Goal: Task Accomplishment & Management: Manage account settings

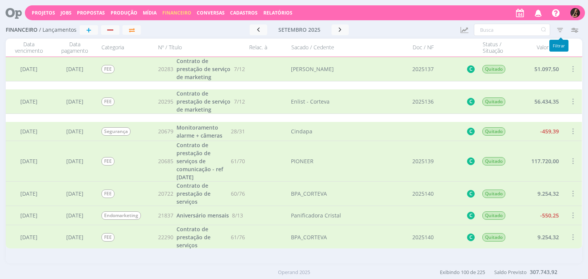
click at [562, 29] on icon "button" at bounding box center [560, 30] width 14 height 14
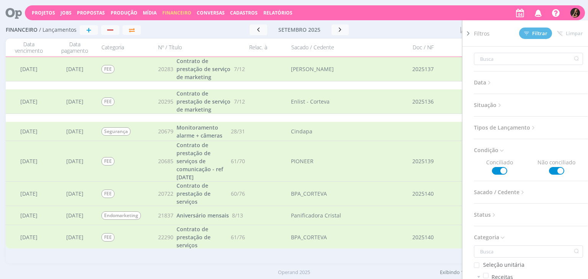
click at [494, 123] on span "Tipos de Lançamento" at bounding box center [505, 128] width 63 height 10
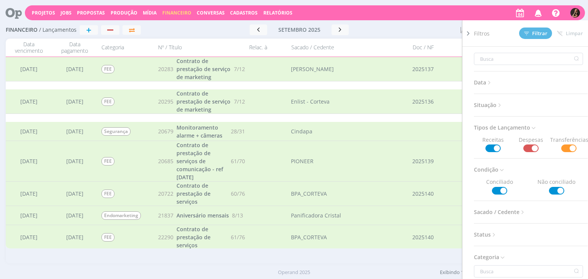
click at [496, 108] on span "Situação" at bounding box center [488, 105] width 29 height 10
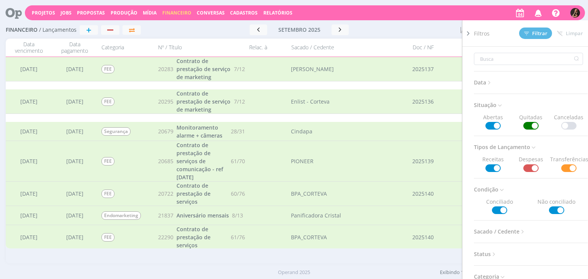
click at [527, 125] on span at bounding box center [530, 126] width 15 height 8
click at [535, 31] on span "Filtrar" at bounding box center [535, 33] width 23 height 5
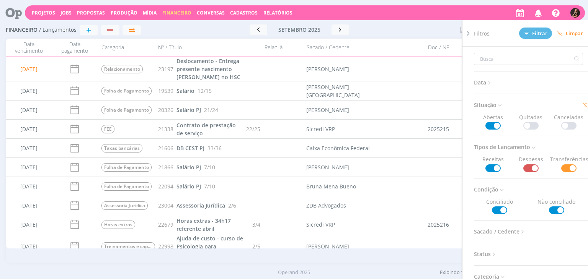
click at [434, 34] on div at bounding box center [415, 29] width 78 height 11
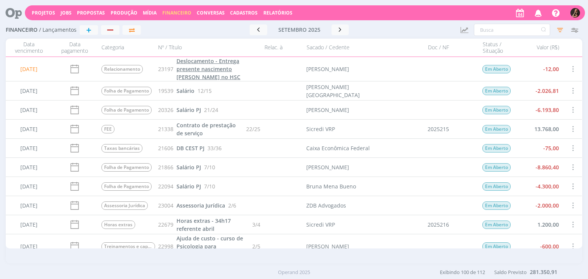
click at [214, 72] on span "Deslocamento - Entrega presente nascimento [PERSON_NAME] no HSC" at bounding box center [208, 68] width 64 height 23
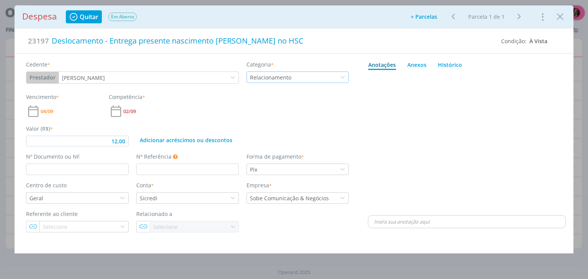
click at [282, 75] on div "Relacionamento" at bounding box center [271, 77] width 43 height 8
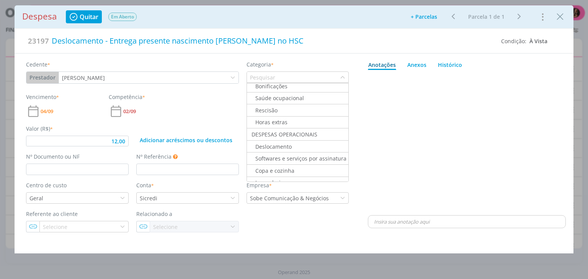
scroll to position [574, 0]
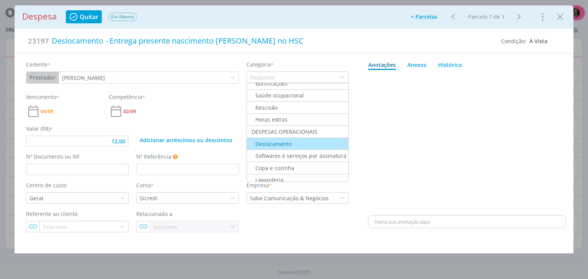
click at [291, 140] on div "Deslocamento" at bounding box center [297, 144] width 100 height 8
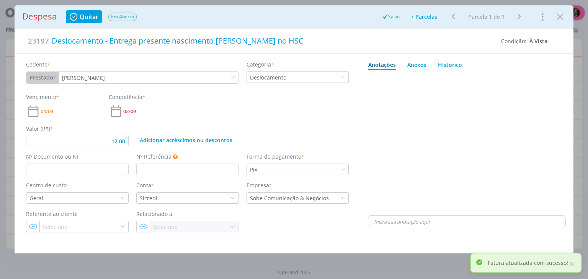
click at [91, 18] on span "Quitar" at bounding box center [89, 17] width 19 height 6
type input "12,00"
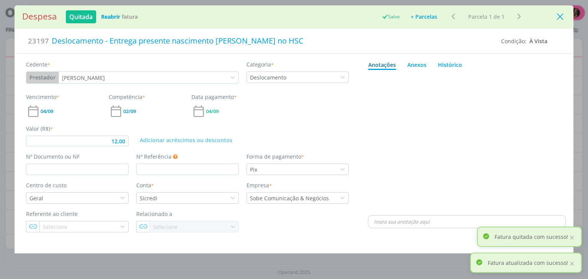
click at [562, 16] on icon "Close" at bounding box center [559, 16] width 11 height 11
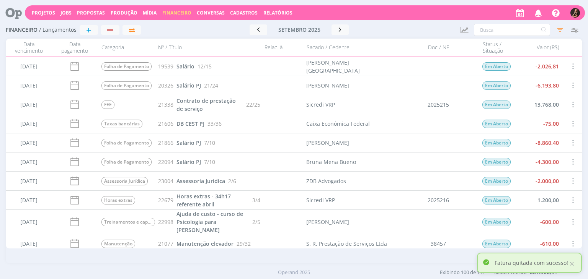
click at [176, 64] on span "Salário" at bounding box center [185, 66] width 18 height 7
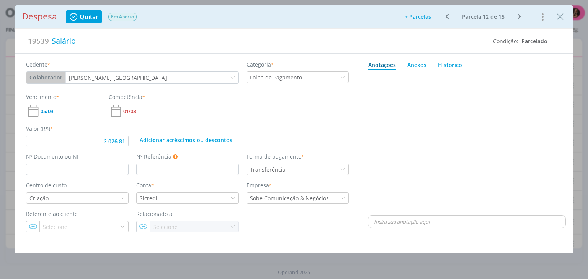
click at [87, 16] on span "Quitar" at bounding box center [89, 17] width 19 height 6
type input "2.026,81"
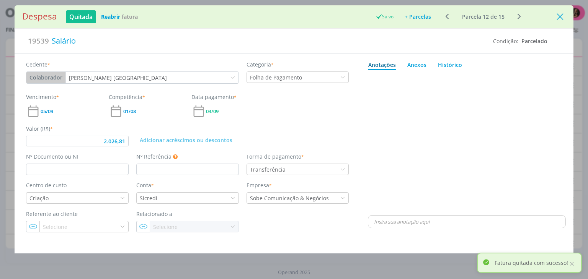
click at [561, 16] on icon "Close" at bounding box center [559, 16] width 11 height 11
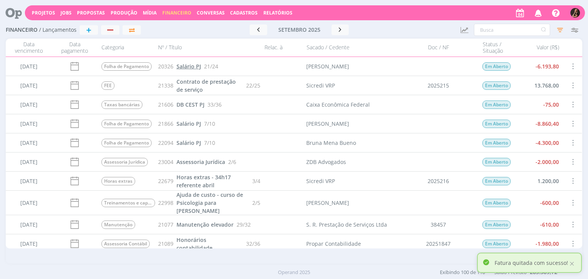
click at [187, 68] on span "Salário PJ" at bounding box center [188, 66] width 24 height 7
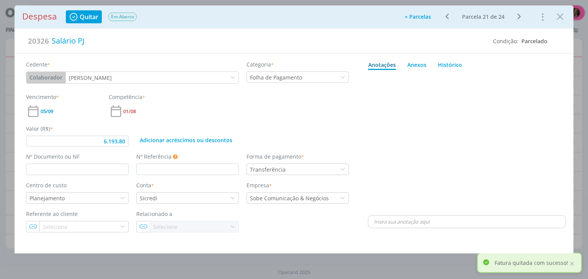
drag, startPoint x: 92, startPoint y: 19, endPoint x: 130, endPoint y: 14, distance: 38.6
click at [92, 19] on span "Quitar" at bounding box center [89, 17] width 19 height 6
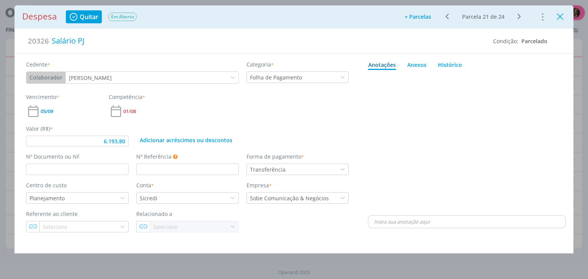
type input "6.193,80"
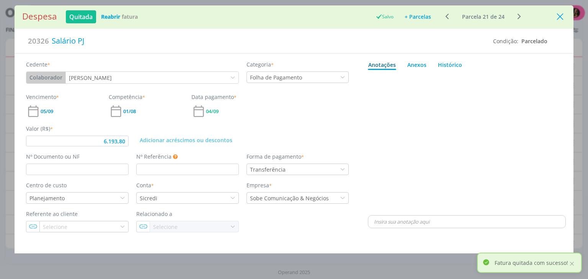
click at [557, 17] on icon "Close" at bounding box center [559, 16] width 11 height 11
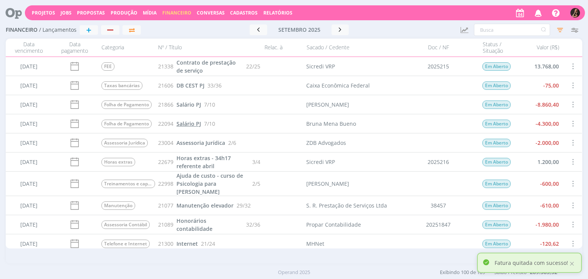
click at [183, 124] on span "Salário PJ" at bounding box center [188, 123] width 24 height 7
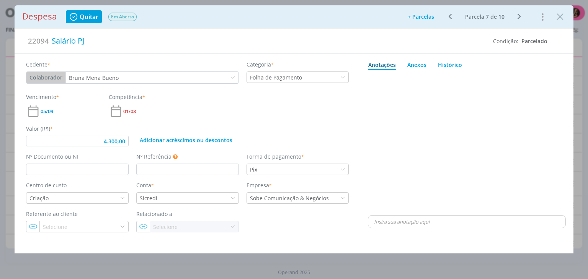
click at [86, 18] on span "Quitar" at bounding box center [89, 17] width 19 height 6
type input "4.300,00"
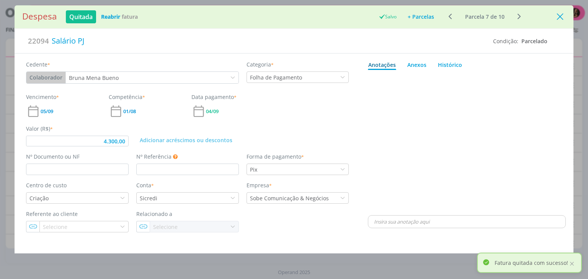
click at [556, 17] on icon "Close" at bounding box center [559, 16] width 11 height 11
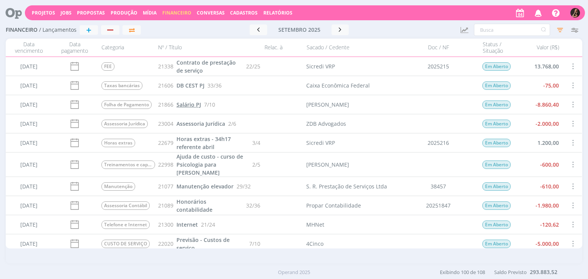
click at [189, 104] on span "Salário PJ" at bounding box center [188, 104] width 24 height 7
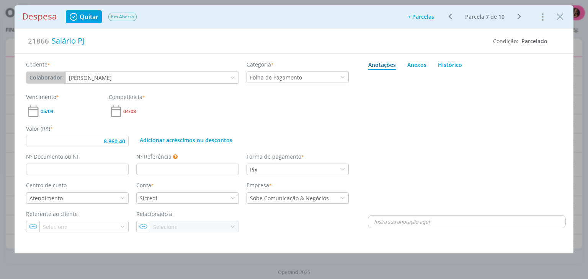
click at [83, 15] on span "Quitar" at bounding box center [89, 17] width 19 height 6
type input "8.860,40"
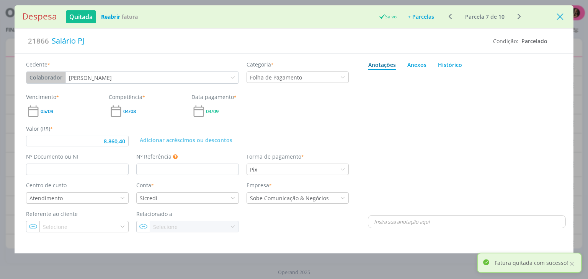
click at [559, 18] on icon "Close" at bounding box center [559, 16] width 11 height 11
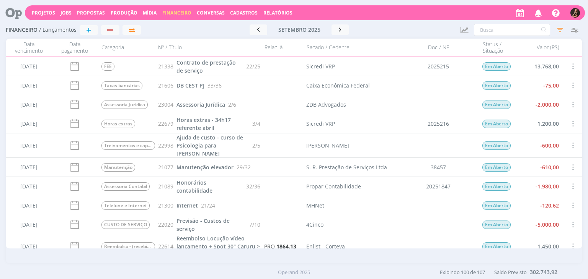
click at [199, 141] on span "Ajuda de custo - curso de Psicologia para [PERSON_NAME]" at bounding box center [209, 145] width 67 height 23
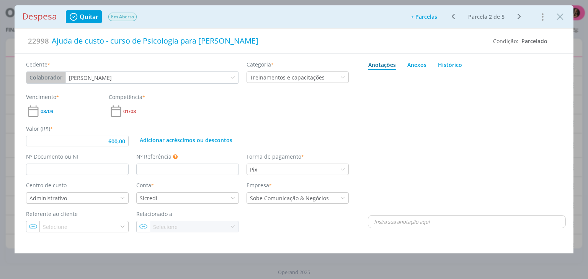
click at [89, 19] on span "Quitar" at bounding box center [89, 17] width 19 height 6
type input "600,00"
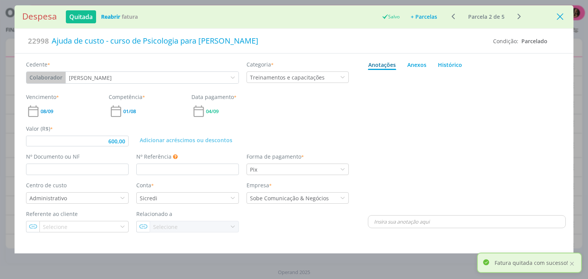
click at [558, 18] on icon "Close" at bounding box center [559, 16] width 11 height 11
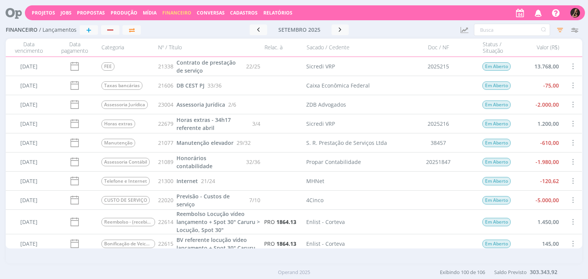
scroll to position [77, 0]
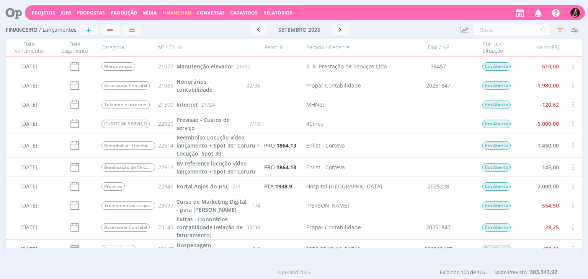
click at [571, 124] on span at bounding box center [572, 124] width 8 height 10
click at [531, 140] on div "Cancelar" at bounding box center [548, 140] width 76 height 11
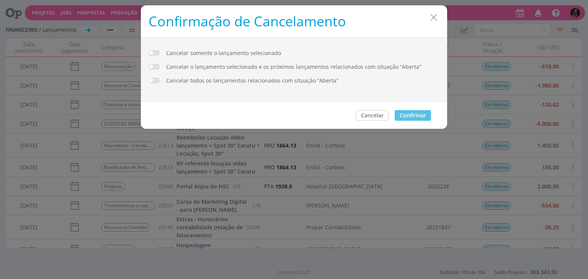
drag, startPoint x: 151, startPoint y: 54, endPoint x: 220, endPoint y: 63, distance: 69.5
click at [151, 54] on span "dialog" at bounding box center [153, 53] width 11 height 6
click at [409, 116] on button "Confirmar" at bounding box center [412, 115] width 36 height 11
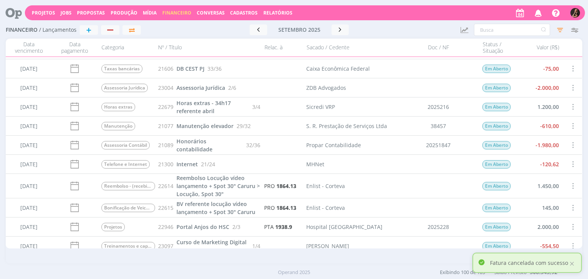
scroll to position [38, 0]
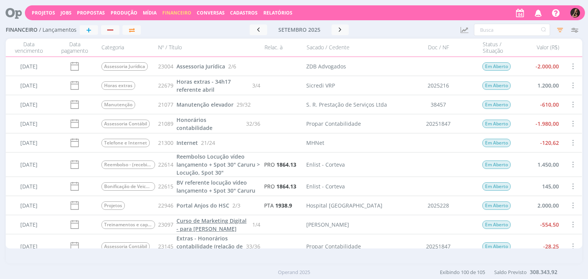
click at [223, 223] on span "Curso de Marketing Digital - para [PERSON_NAME]" at bounding box center [211, 224] width 70 height 15
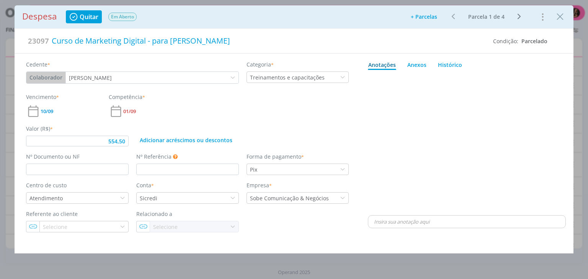
drag, startPoint x: 78, startPoint y: 15, endPoint x: 140, endPoint y: 14, distance: 61.6
click at [79, 15] on button "Quitar" at bounding box center [84, 16] width 36 height 13
type input "554,50"
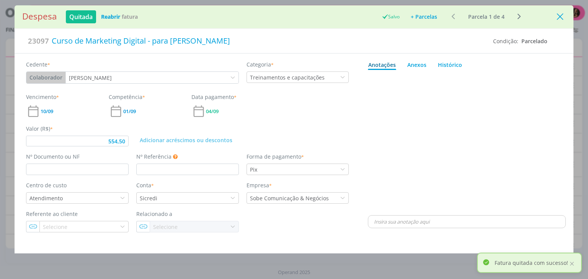
click at [561, 15] on icon "Close" at bounding box center [559, 16] width 11 height 11
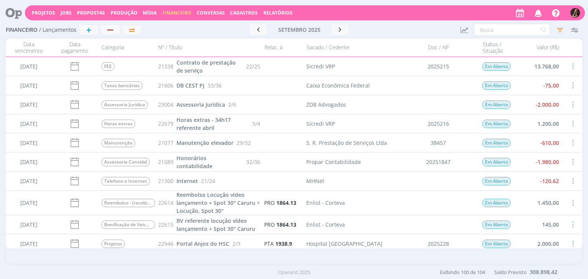
click at [574, 13] on img "button" at bounding box center [575, 13] width 10 height 10
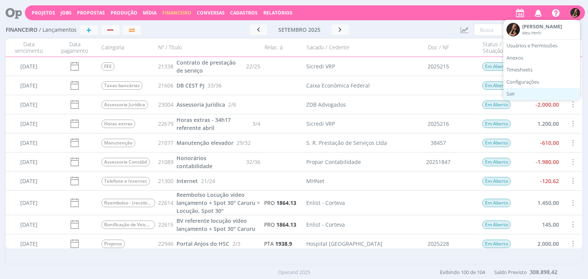
click at [518, 95] on link "Sair" at bounding box center [541, 94] width 77 height 12
